Goal: Task Accomplishment & Management: Use online tool/utility

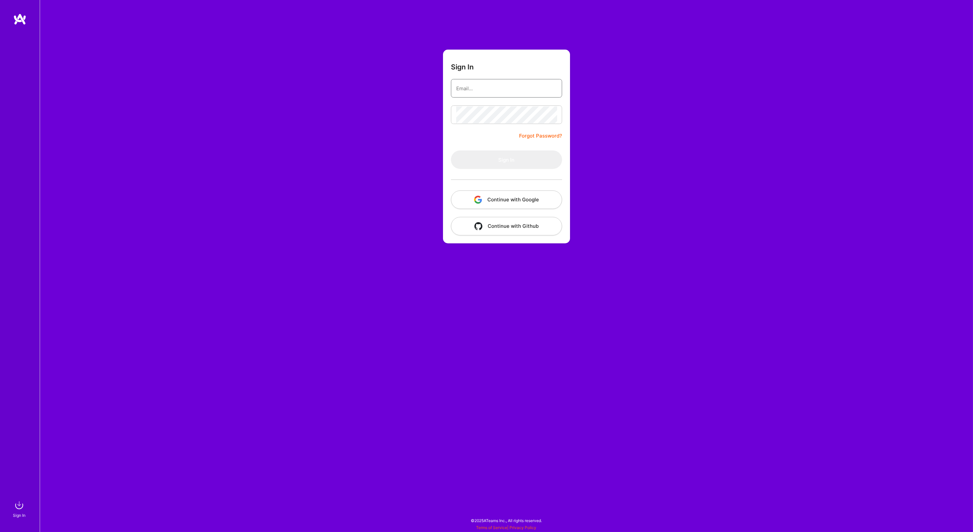
click at [503, 87] on input "email" at bounding box center [506, 88] width 101 height 17
type input "[PERSON_NAME][EMAIL_ADDRESS][PERSON_NAME][DOMAIN_NAME]"
click at [513, 157] on button "Sign In" at bounding box center [506, 160] width 111 height 19
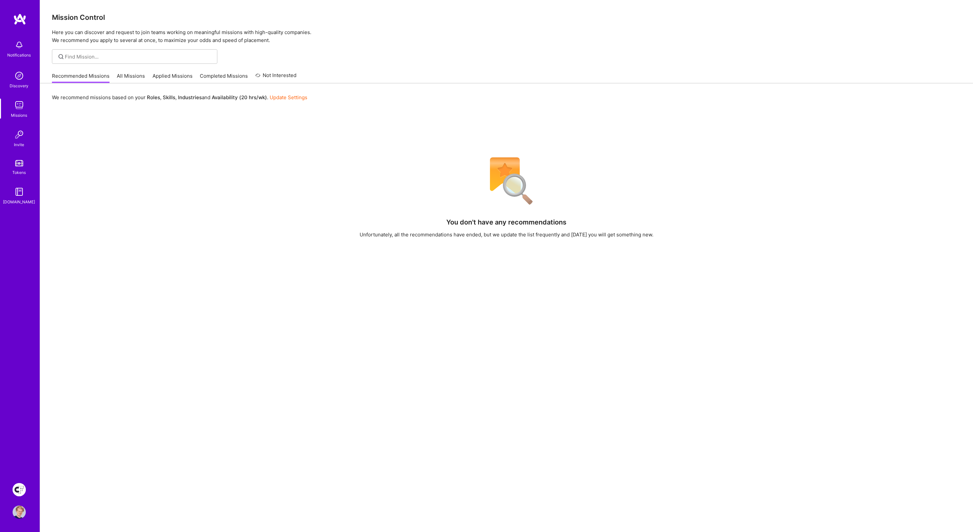
click at [18, 492] on img at bounding box center [19, 489] width 13 height 13
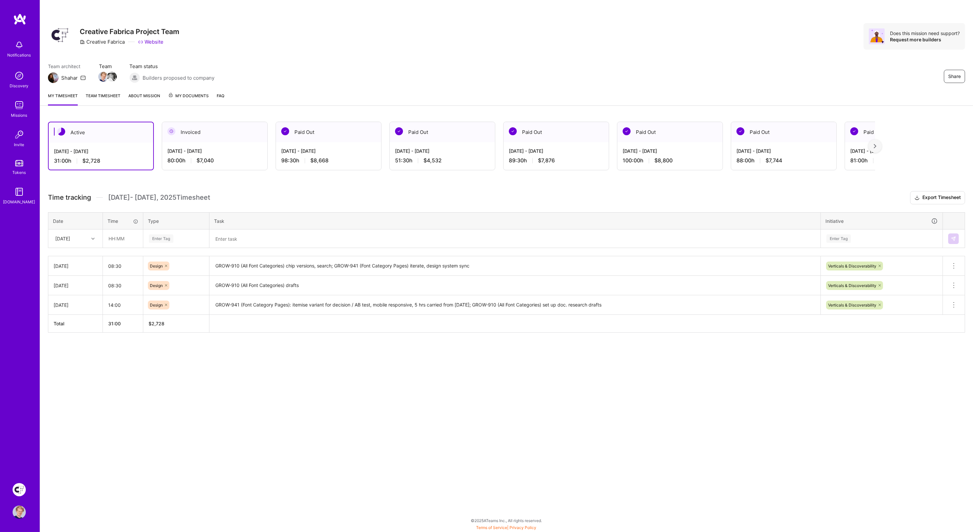
click at [266, 265] on textarea "GROW-910 (All Font Categories) chip versions, search; GROW-941 (Font Category P…" at bounding box center [515, 266] width 610 height 18
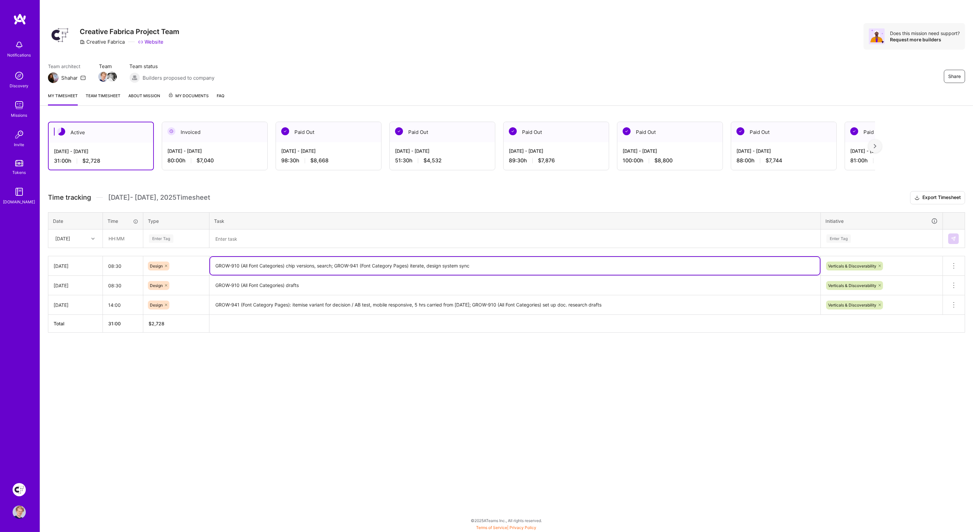
click at [266, 265] on textarea "GROW-910 (All Font Categories) chip versions, search; GROW-941 (Font Category P…" at bounding box center [515, 266] width 610 height 18
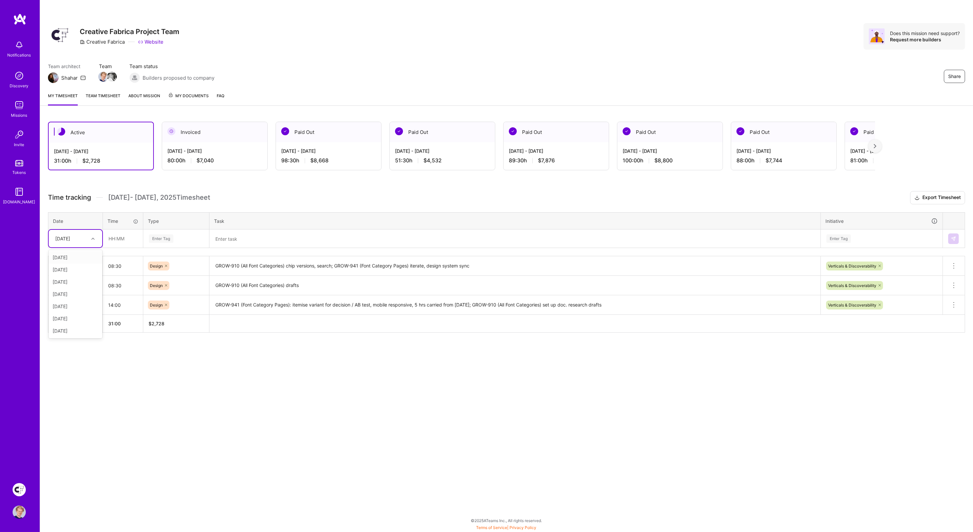
click at [70, 237] on div "[DATE]" at bounding box center [62, 238] width 15 height 7
click at [267, 238] on textarea at bounding box center [515, 238] width 610 height 17
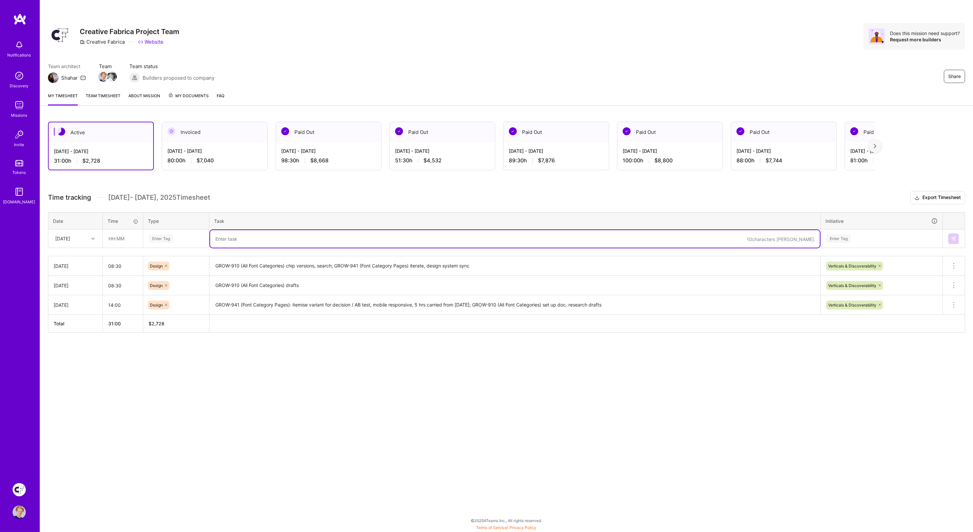
paste textarea "GROW-910 (All Font Categories) chip versions, search; GROW-941 (Font Category P…"
drag, startPoint x: 481, startPoint y: 236, endPoint x: 431, endPoint y: 237, distance: 50.3
click at [430, 237] on textarea "GROW-910 (All Font Categories) chip versions, search; GROW-941 (Font Category P…" at bounding box center [515, 239] width 610 height 18
click at [414, 237] on textarea "GROW-910 (All Font Categories) chip versions, search; GROW-941 (Font Category P…" at bounding box center [515, 239] width 610 height 18
drag, startPoint x: 414, startPoint y: 237, endPoint x: 439, endPoint y: 238, distance: 24.5
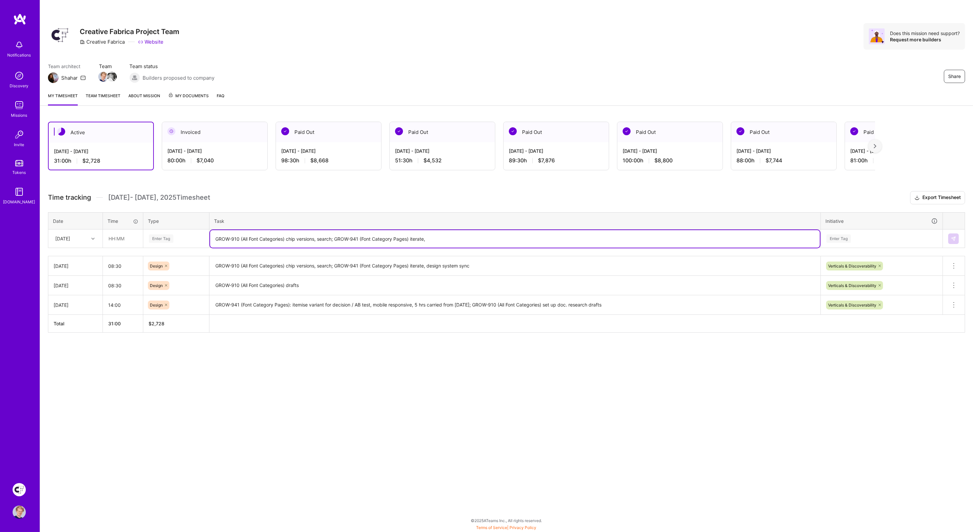
click at [415, 237] on textarea "GROW-910 (All Font Categories) chip versions, search; GROW-941 (Font Category P…" at bounding box center [515, 239] width 610 height 18
type textarea "GROW-910 (All Font Categories) sync and clean, GROW-941 (Font Category Pages) s…"
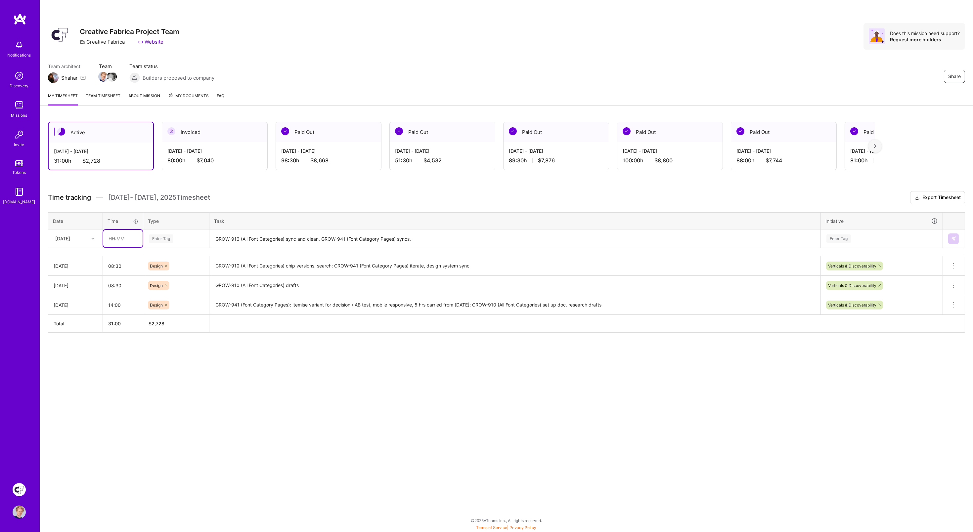
click at [123, 236] on input "text" at bounding box center [122, 239] width 39 height 18
type input "08:00"
click at [160, 274] on span "Design" at bounding box center [157, 276] width 20 height 9
click at [842, 239] on div "Enter Tag" at bounding box center [839, 239] width 24 height 10
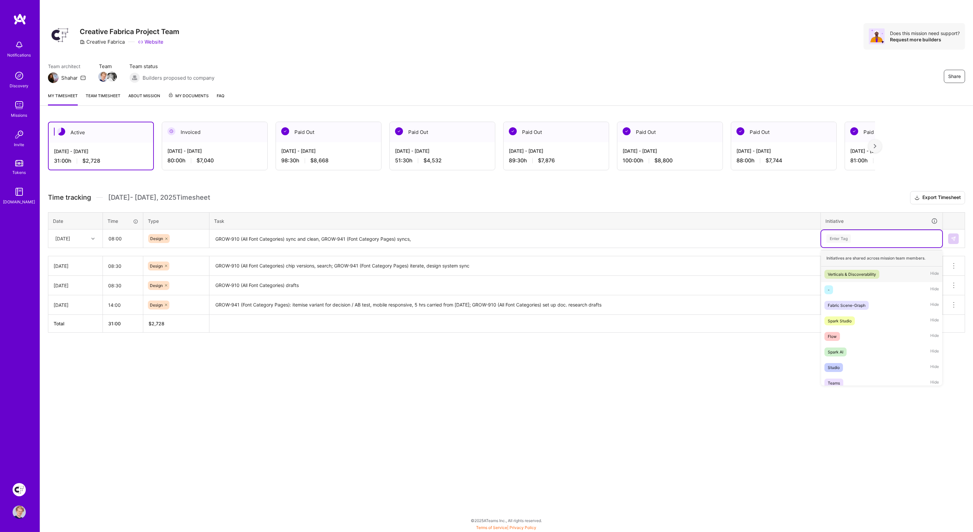
click at [840, 272] on div "Verticals & Discoverability" at bounding box center [852, 274] width 48 height 7
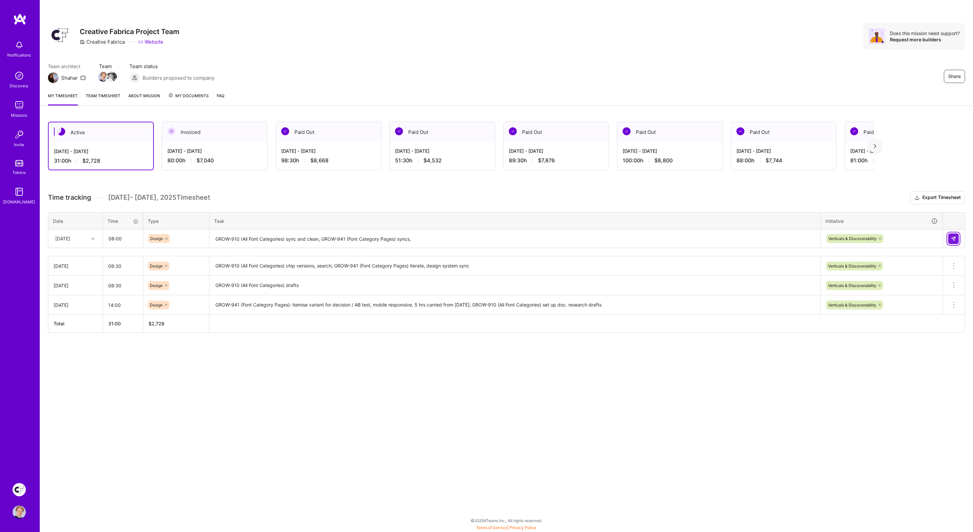
click at [957, 234] on button at bounding box center [953, 239] width 11 height 11
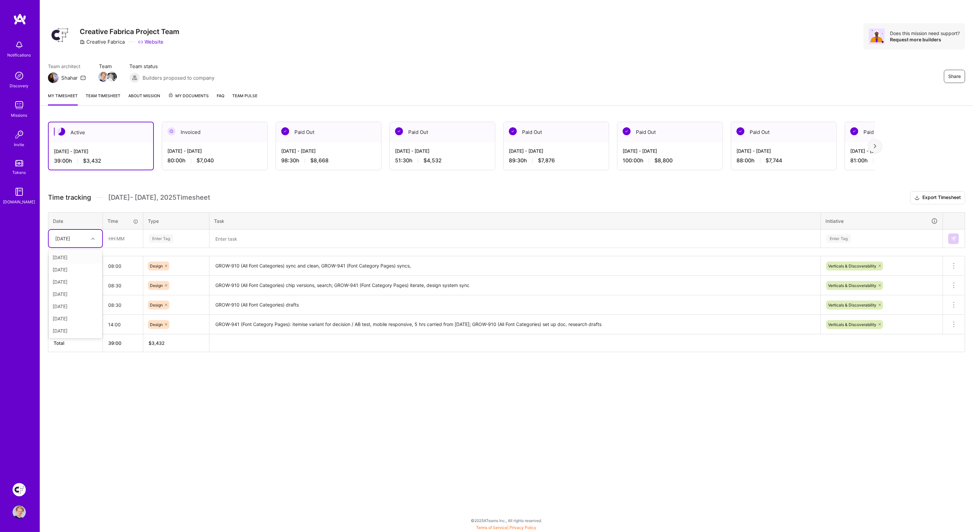
click at [69, 236] on div "[DATE]" at bounding box center [62, 238] width 15 height 7
click at [68, 327] on div "[DATE]" at bounding box center [76, 331] width 54 height 12
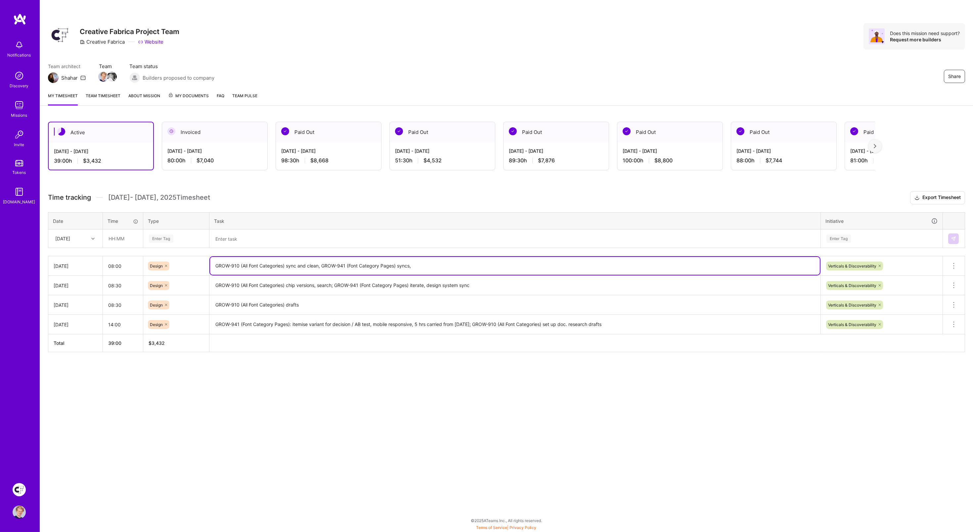
drag, startPoint x: 216, startPoint y: 264, endPoint x: 292, endPoint y: 260, distance: 75.6
click at [288, 261] on textarea "GROW-910 (All Font Categories) sync and clean, GROW-941 (Font Category Pages) s…" at bounding box center [515, 266] width 610 height 18
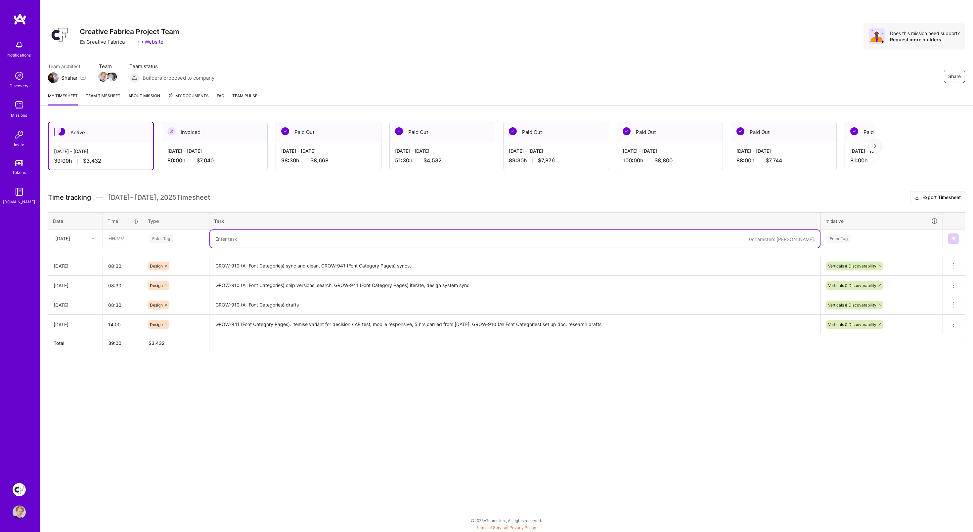
drag, startPoint x: 236, startPoint y: 240, endPoint x: 240, endPoint y: 239, distance: 3.7
click at [236, 240] on textarea at bounding box center [515, 239] width 610 height 18
paste textarea "GROW-910 (All Font Categories) s"
type textarea "GROW-910 (All Font Categories) search"
click at [118, 236] on input "text" at bounding box center [122, 239] width 39 height 18
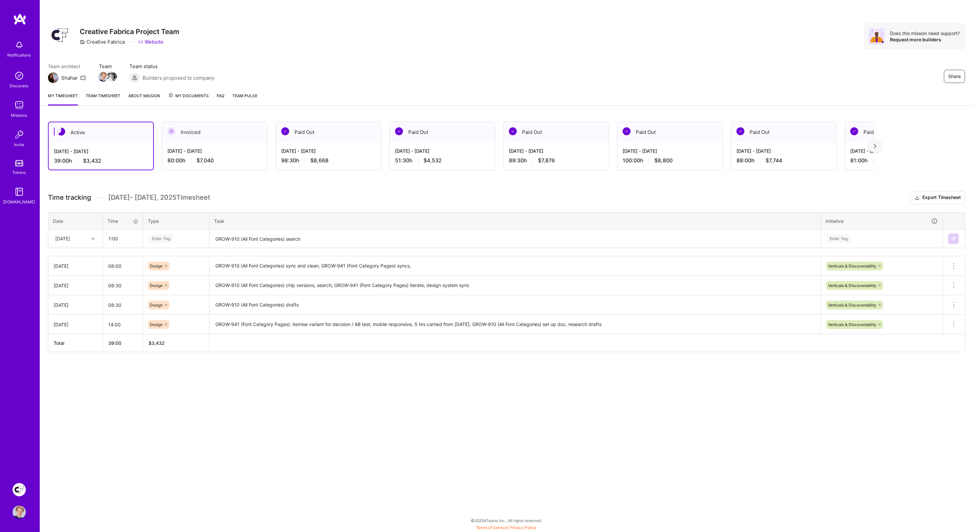
type input "01:00"
click at [162, 236] on div "Enter Tag" at bounding box center [161, 239] width 24 height 10
click at [160, 273] on span "Design" at bounding box center [157, 276] width 20 height 9
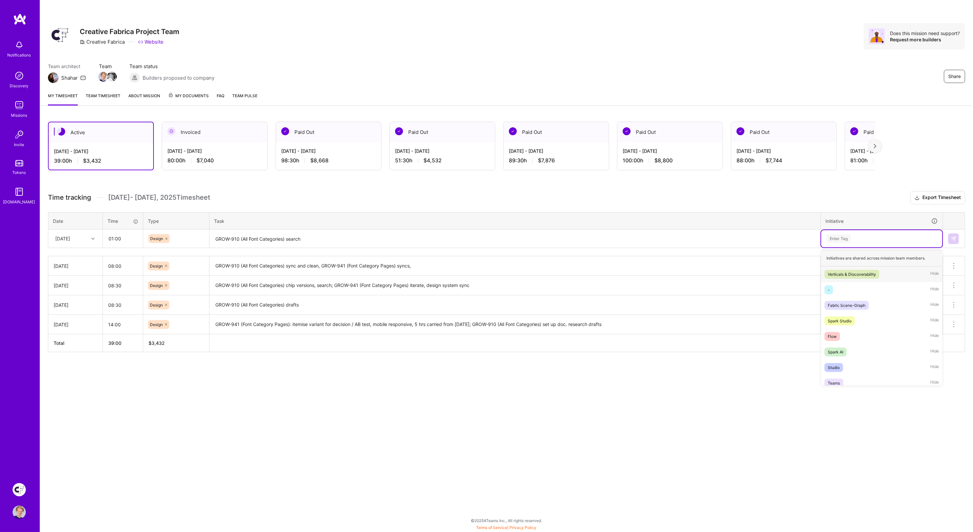
click at [837, 236] on div "Enter Tag" at bounding box center [839, 239] width 24 height 10
drag, startPoint x: 842, startPoint y: 272, endPoint x: 876, endPoint y: 268, distance: 34.0
click at [843, 272] on div "Verticals & Discoverability" at bounding box center [852, 274] width 48 height 7
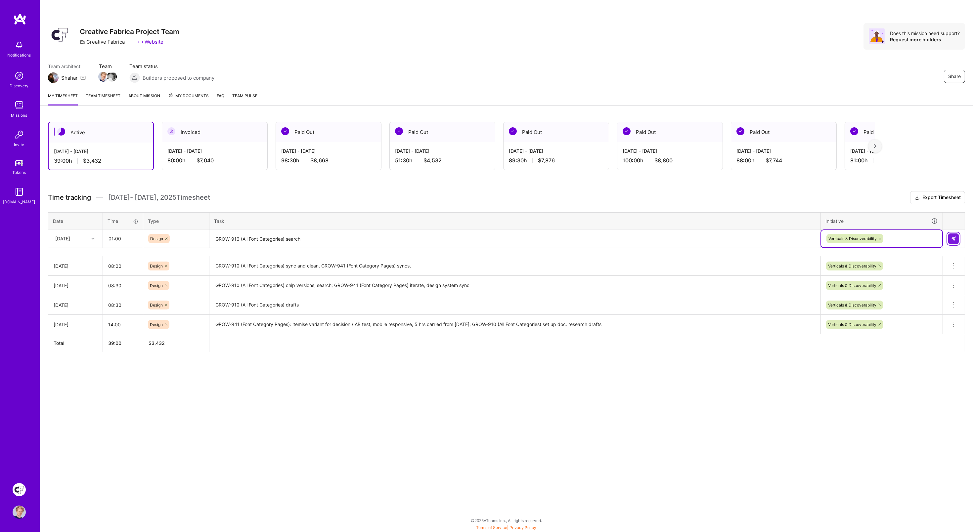
click at [952, 237] on img at bounding box center [953, 238] width 5 height 5
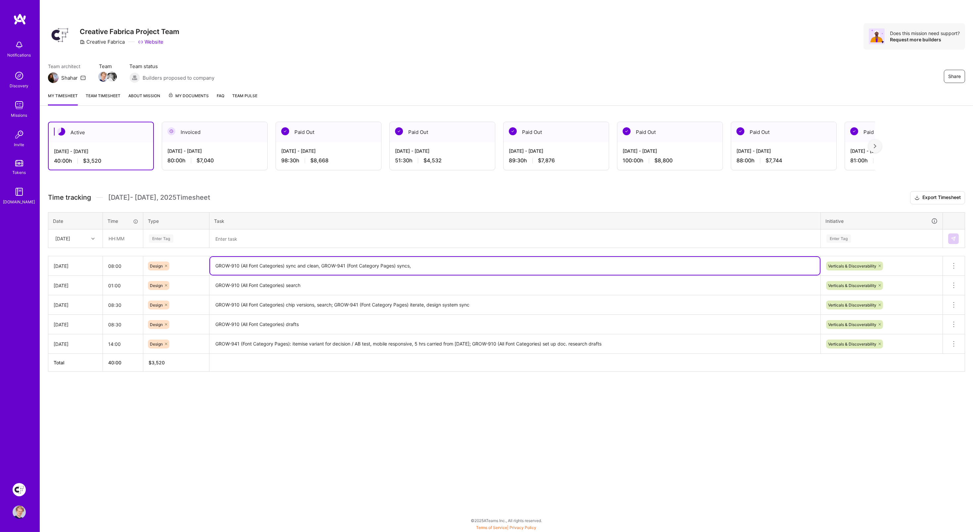
click at [238, 264] on textarea "GROW-910 (All Font Categories) sync and clean, GROW-941 (Font Category Pages) s…" at bounding box center [515, 266] width 610 height 18
drag, startPoint x: 238, startPoint y: 264, endPoint x: 313, endPoint y: 271, distance: 75.1
click at [238, 264] on textarea "GROW-910 (All Font Categories) sync and clean, GROW-941 (Font Category Pages) s…" at bounding box center [515, 266] width 610 height 18
click at [359, 264] on textarea "GROW-910 (All Font Categories) sync and clean, GROW-941 (Font Category Pages) s…" at bounding box center [515, 266] width 610 height 18
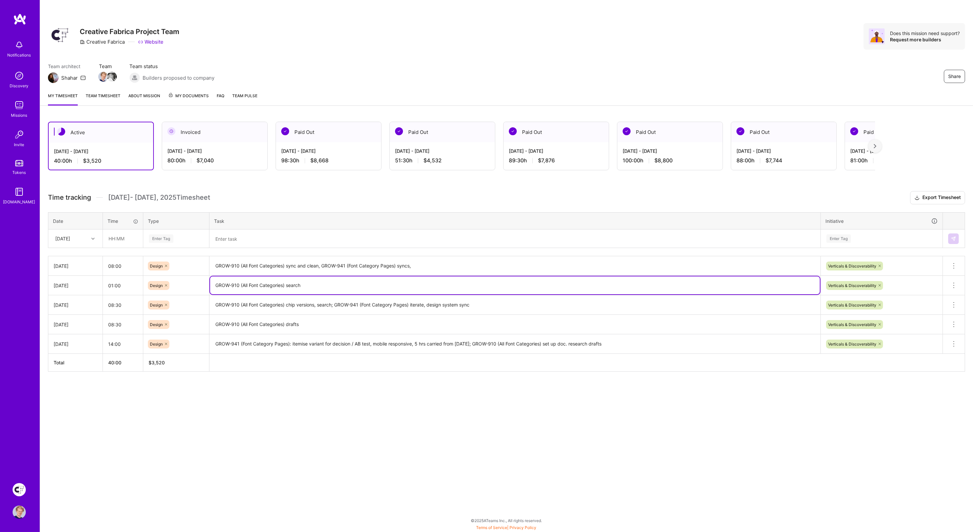
drag, startPoint x: 277, startPoint y: 283, endPoint x: 218, endPoint y: 283, distance: 58.9
click at [214, 283] on textarea "GROW-910 (All Font Categories) search" at bounding box center [515, 286] width 610 height 18
click at [86, 240] on div "[DATE]" at bounding box center [70, 238] width 37 height 11
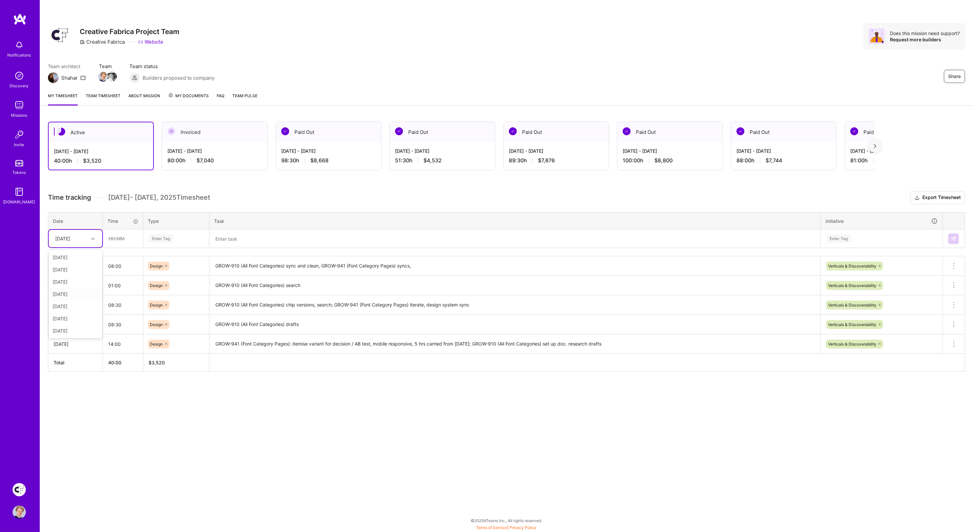
click at [76, 293] on div "[DATE]" at bounding box center [76, 294] width 54 height 12
click at [123, 239] on input "text" at bounding box center [122, 239] width 39 height 18
type input "01:00"
drag, startPoint x: 163, startPoint y: 238, endPoint x: 160, endPoint y: 240, distance: 4.0
click at [163, 238] on div "Enter Tag" at bounding box center [161, 239] width 24 height 10
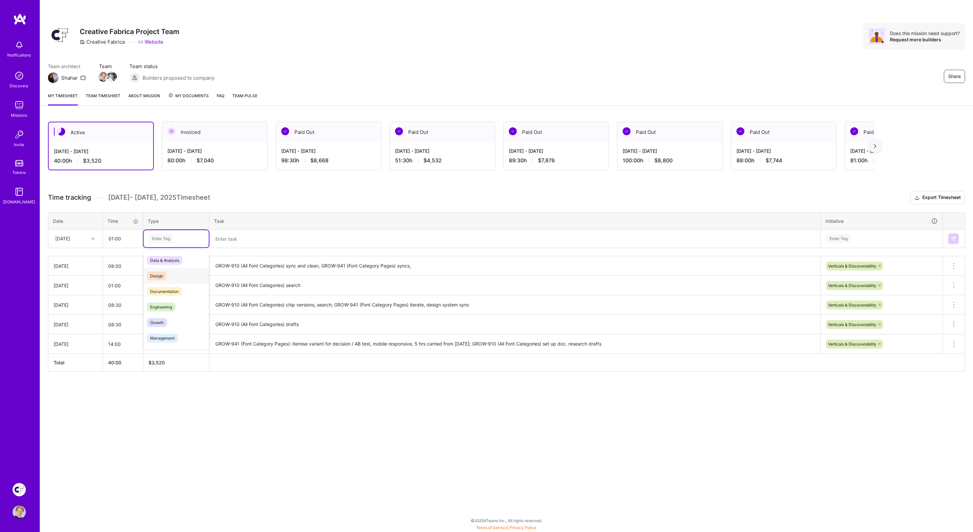
drag, startPoint x: 161, startPoint y: 272, endPoint x: 220, endPoint y: 249, distance: 63.3
click at [163, 272] on span "Design" at bounding box center [157, 276] width 20 height 9
drag, startPoint x: 228, startPoint y: 240, endPoint x: 272, endPoint y: 238, distance: 44.0
click at [228, 240] on textarea at bounding box center [515, 239] width 610 height 18
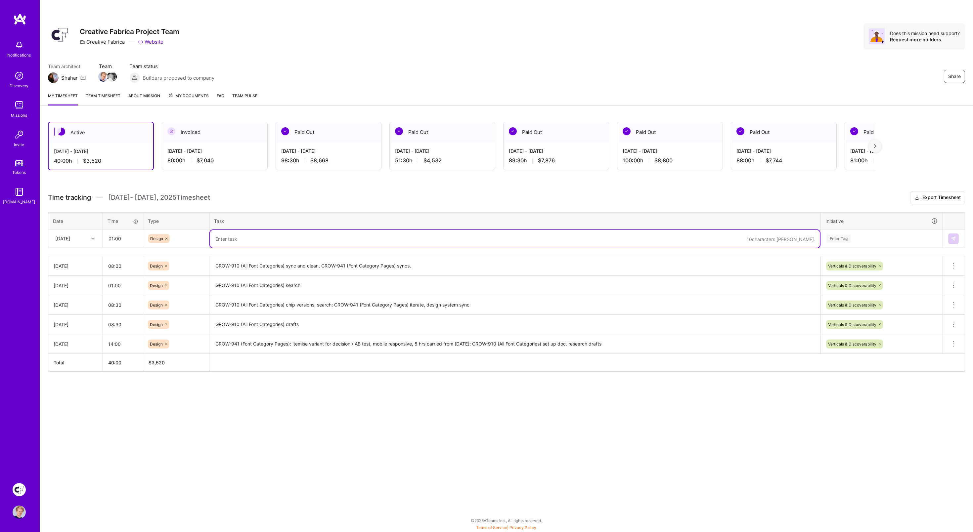
paste textarea "GROW-910 (All Font Categories) search"
click at [427, 208] on div "Time tracking [DATE] - [DATE] Timesheet Export Timesheet Date Time Type Task In…" at bounding box center [506, 281] width 917 height 181
click at [295, 238] on textarea "GROW-910 (All Font Categories) search" at bounding box center [515, 239] width 610 height 18
drag, startPoint x: 295, startPoint y: 238, endPoint x: 396, endPoint y: 236, distance: 101.6
click at [296, 237] on textarea "GROW-910 (All Font Categories) search" at bounding box center [515, 239] width 610 height 18
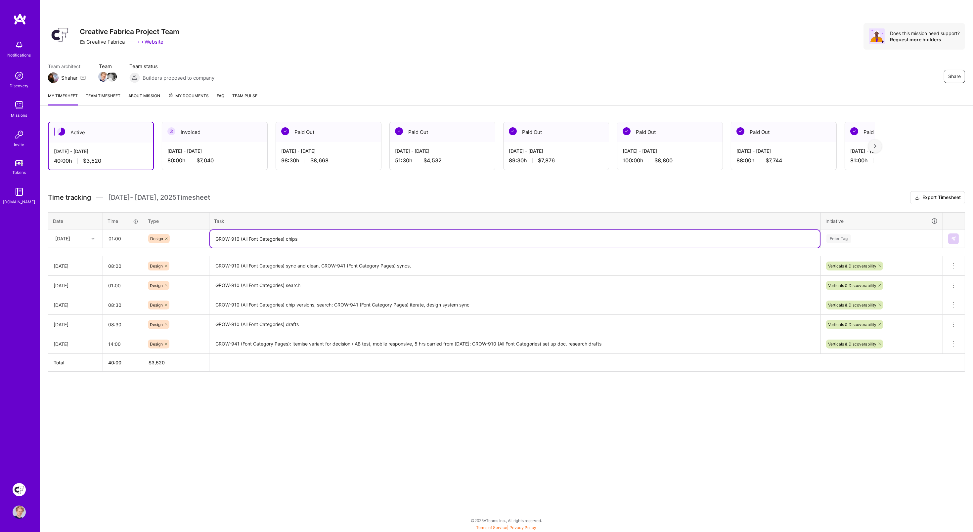
type textarea "GROW-910 (All Font Categories) chips"
click at [842, 241] on div "Enter Tag" at bounding box center [839, 239] width 24 height 10
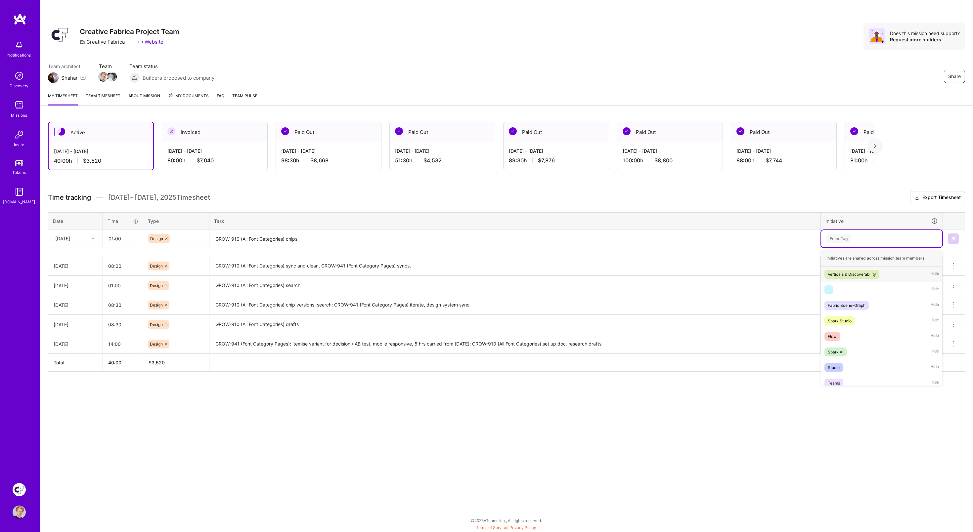
click at [842, 272] on div "Verticals & Discoverability" at bounding box center [852, 274] width 48 height 7
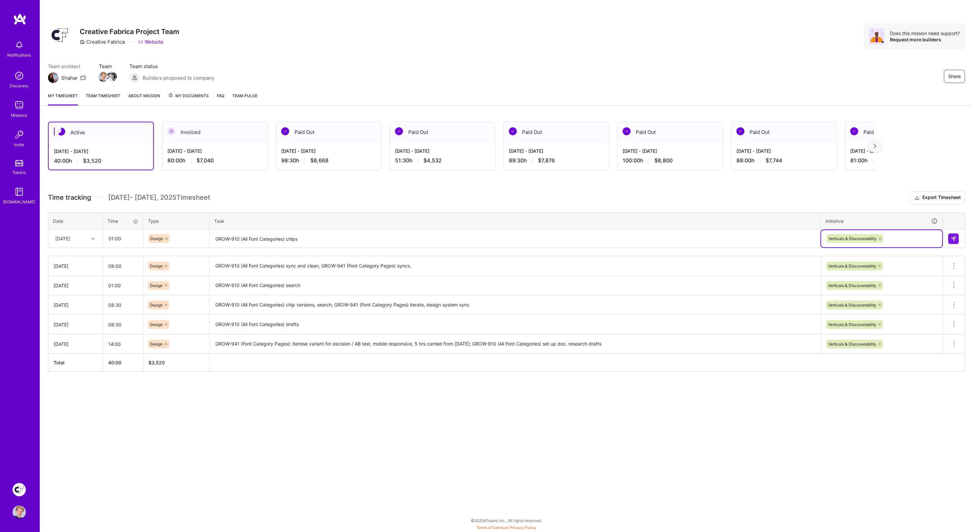
click at [802, 206] on div "Time tracking [DATE] - [DATE] Timesheet Export Timesheet Date Time Type Task In…" at bounding box center [506, 281] width 917 height 181
click at [957, 238] on button at bounding box center [953, 239] width 11 height 11
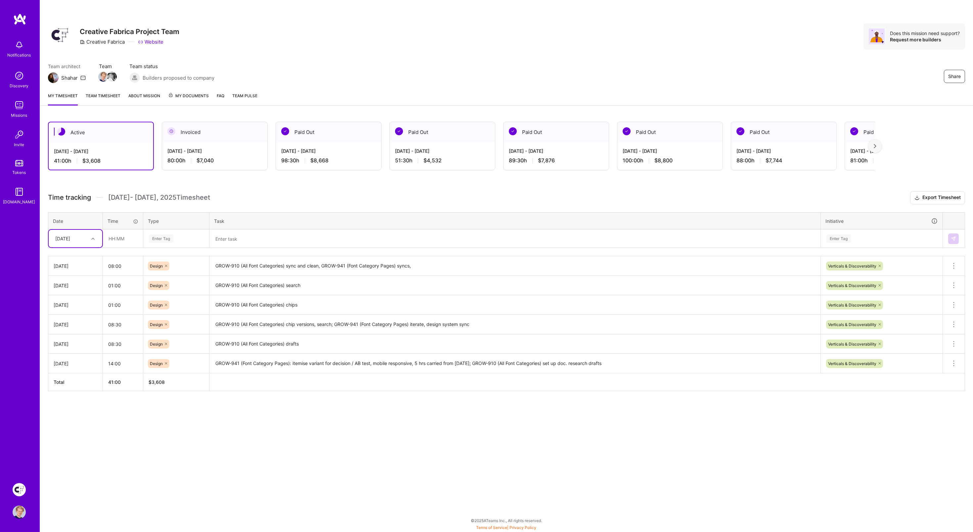
click at [23, 21] on img at bounding box center [19, 19] width 13 height 12
